Goal: Transaction & Acquisition: Purchase product/service

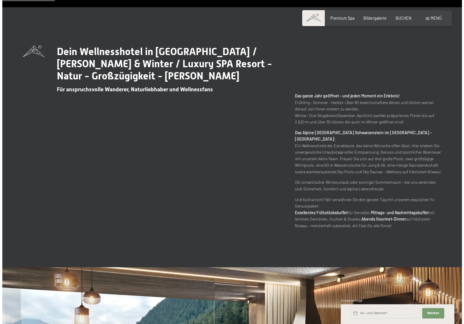
scroll to position [319, 0]
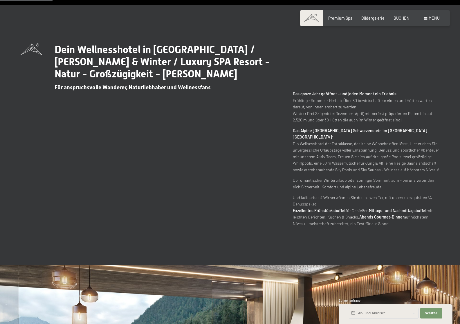
click at [424, 19] on span at bounding box center [425, 18] width 3 height 3
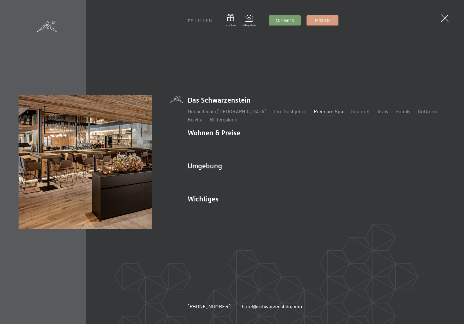
click at [321, 111] on link "Premium Spa" at bounding box center [328, 111] width 29 height 6
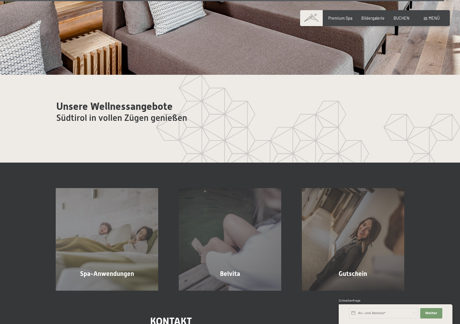
scroll to position [3287, 0]
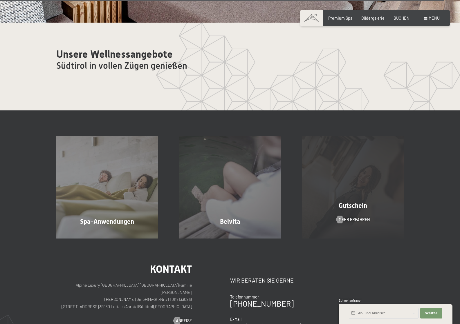
click at [392, 219] on div "Gutschein Mehr erfahren" at bounding box center [352, 187] width 123 height 102
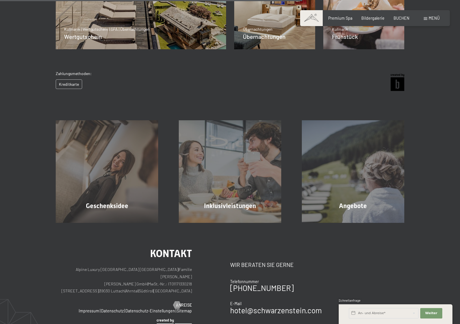
scroll to position [245, 0]
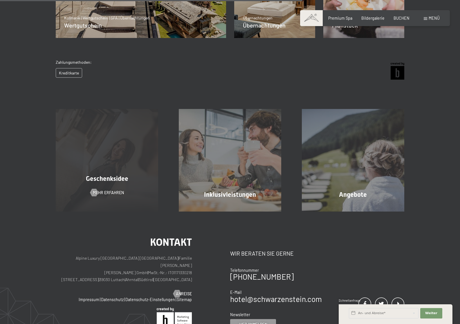
click at [122, 145] on div "Geschenksidee Mehr erfahren" at bounding box center [107, 160] width 123 height 102
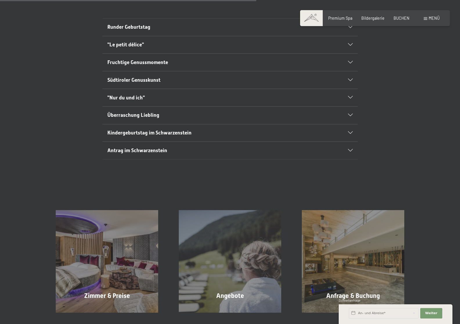
scroll to position [348, 0]
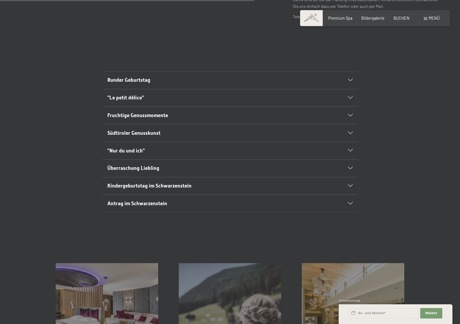
click at [225, 153] on h2 ""Nur du und ich"" at bounding box center [217, 150] width 221 height 7
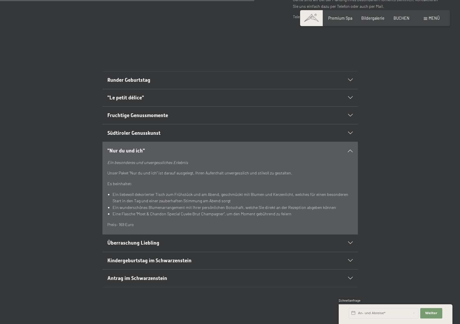
click at [225, 153] on h2 ""Nur du und ich"" at bounding box center [217, 150] width 221 height 7
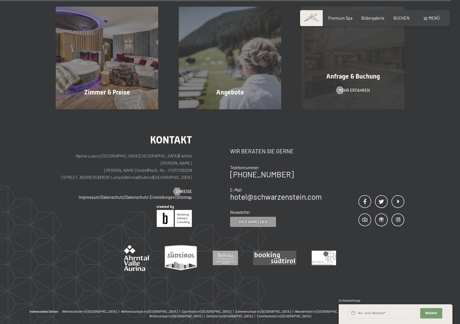
scroll to position [630, 0]
